Goal: Task Accomplishment & Management: Use online tool/utility

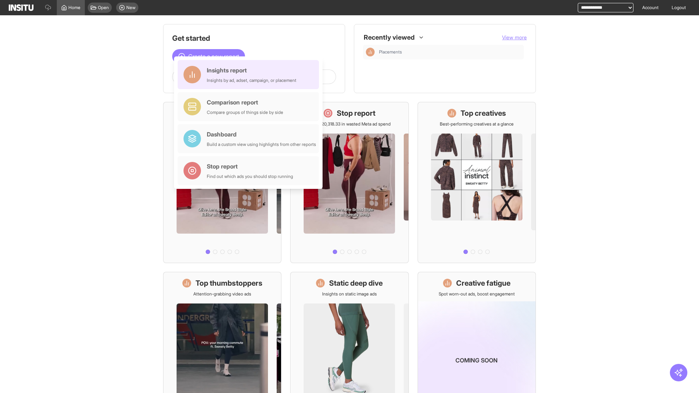
click at [250, 75] on div "Insights report Insights by ad, adset, campaign, or placement" at bounding box center [252, 74] width 90 height 17
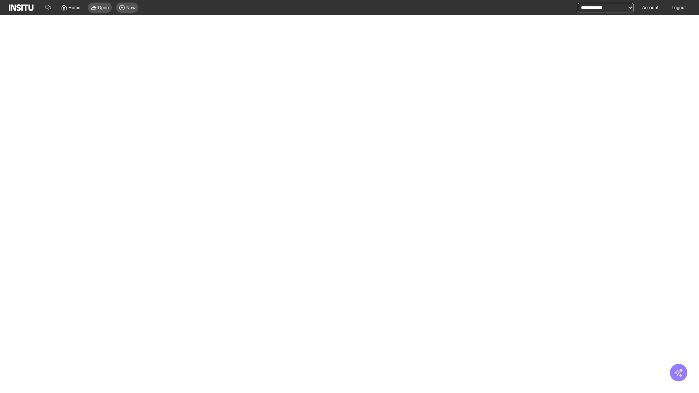
select select "**"
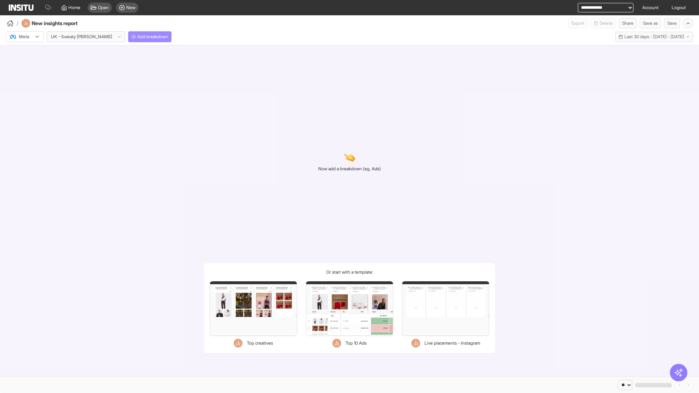
click at [137, 37] on span "Add breakdown" at bounding box center [152, 37] width 31 height 6
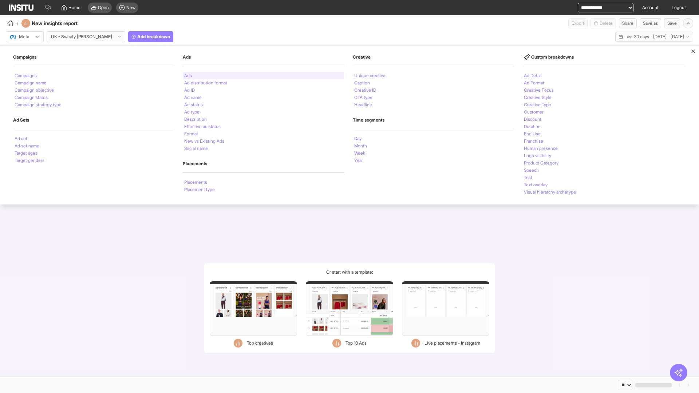
click at [187, 76] on li "Ads" at bounding box center [188, 76] width 8 height 4
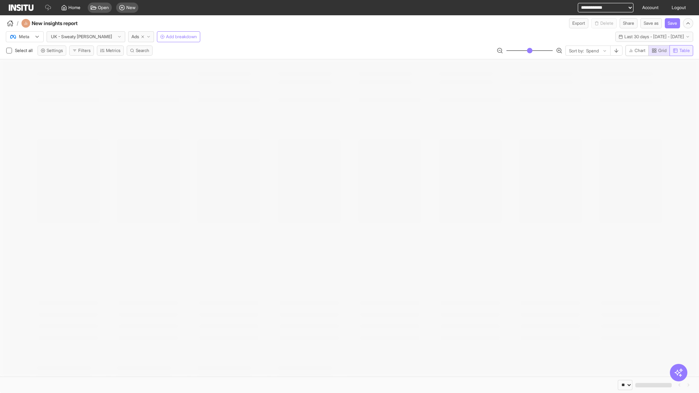
click at [681, 51] on span "Table" at bounding box center [684, 51] width 11 height 6
click at [574, 23] on button "Export" at bounding box center [578, 23] width 19 height 10
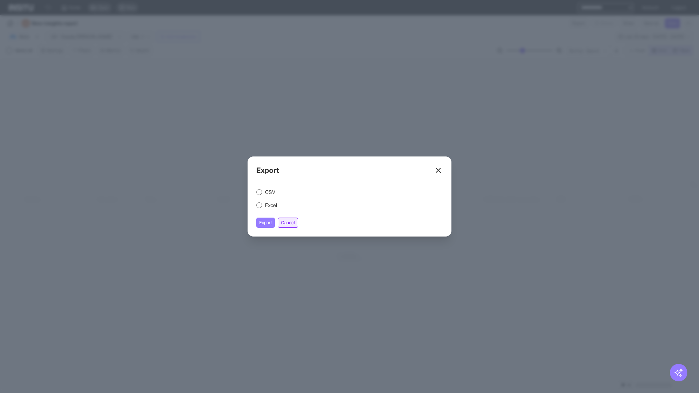
click at [289, 223] on button "Cancel" at bounding box center [288, 223] width 20 height 10
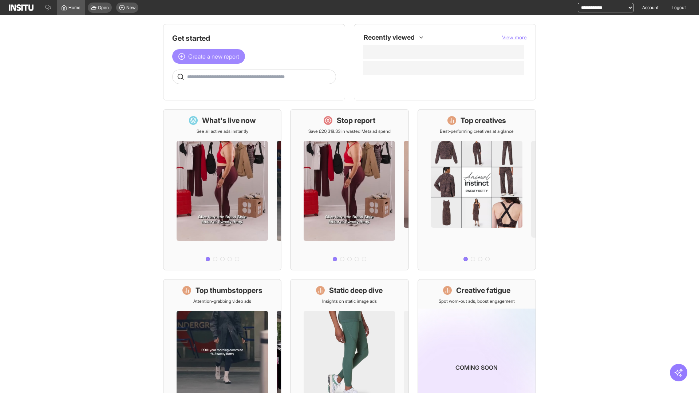
click at [210, 56] on span "Create a new report" at bounding box center [213, 56] width 51 height 9
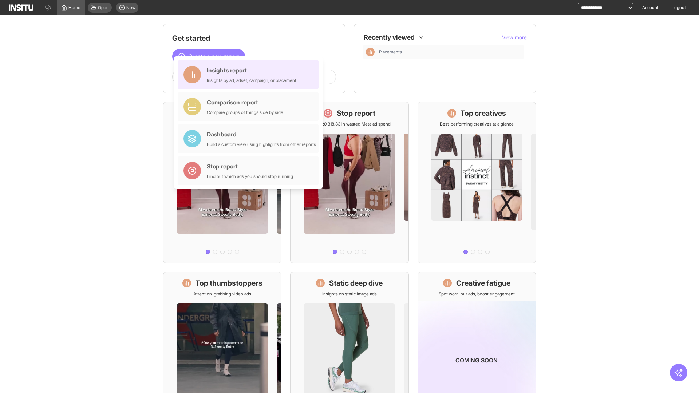
click at [250, 75] on div "Insights report Insights by ad, adset, campaign, or placement" at bounding box center [252, 74] width 90 height 17
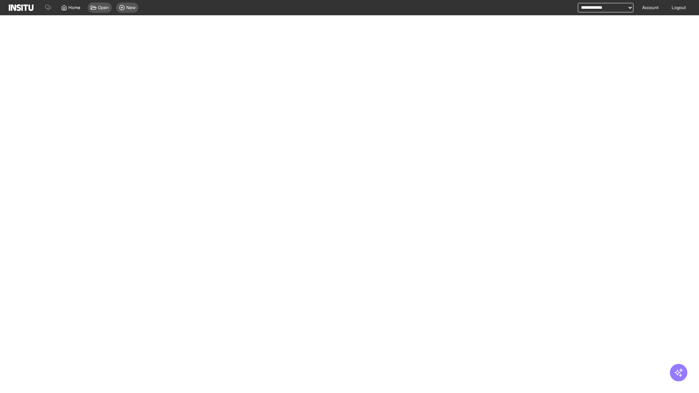
select select "**"
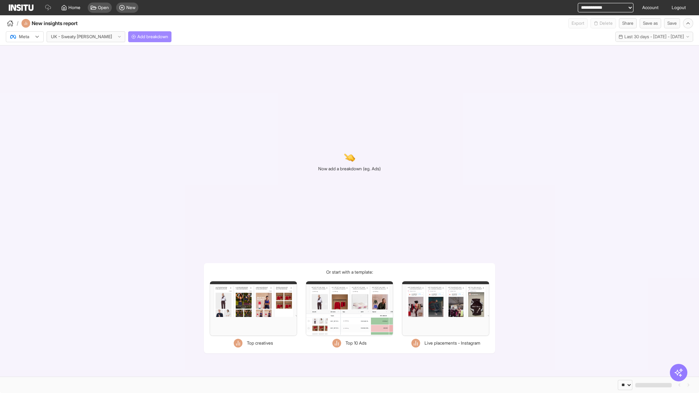
click at [137, 37] on span "Add breakdown" at bounding box center [152, 37] width 31 height 6
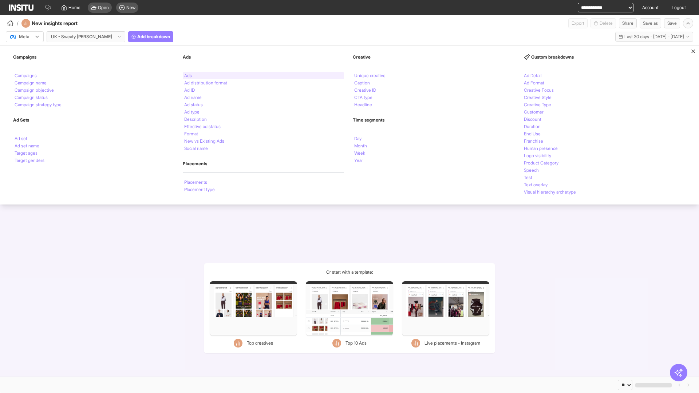
click at [187, 76] on li "Ads" at bounding box center [188, 76] width 8 height 4
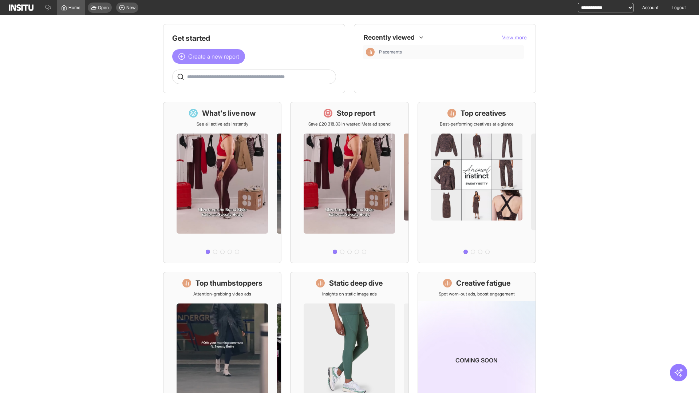
click at [210, 56] on span "Create a new report" at bounding box center [213, 56] width 51 height 9
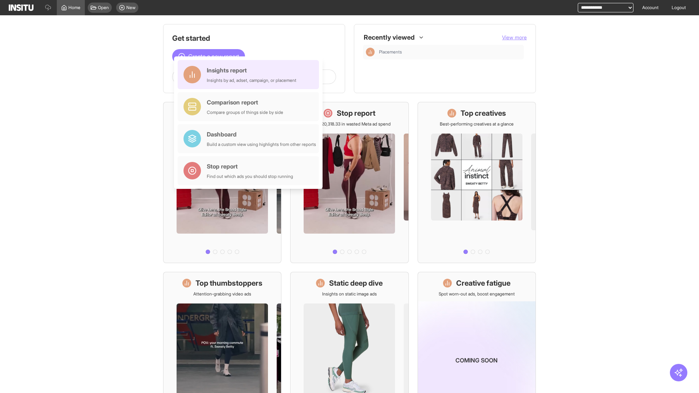
click at [250, 75] on div "Insights report Insights by ad, adset, campaign, or placement" at bounding box center [252, 74] width 90 height 17
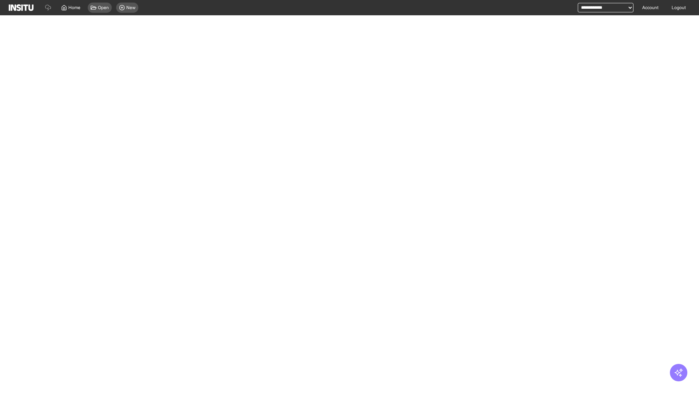
select select "**"
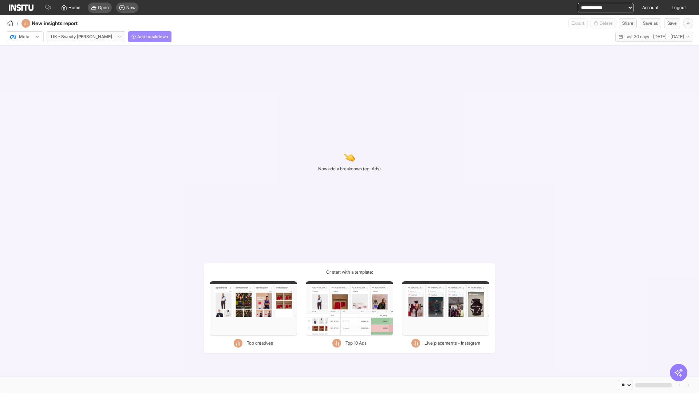
click at [137, 37] on span "Add breakdown" at bounding box center [152, 37] width 31 height 6
